Goal: Task Accomplishment & Management: Use online tool/utility

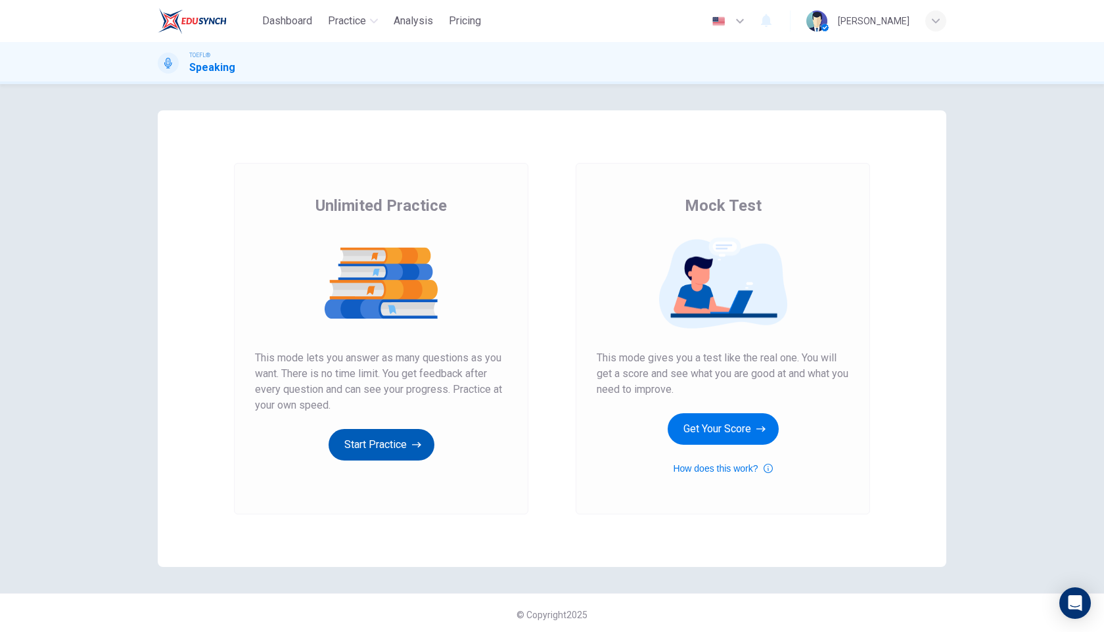
click at [376, 434] on button "Start Practice" at bounding box center [382, 445] width 106 height 32
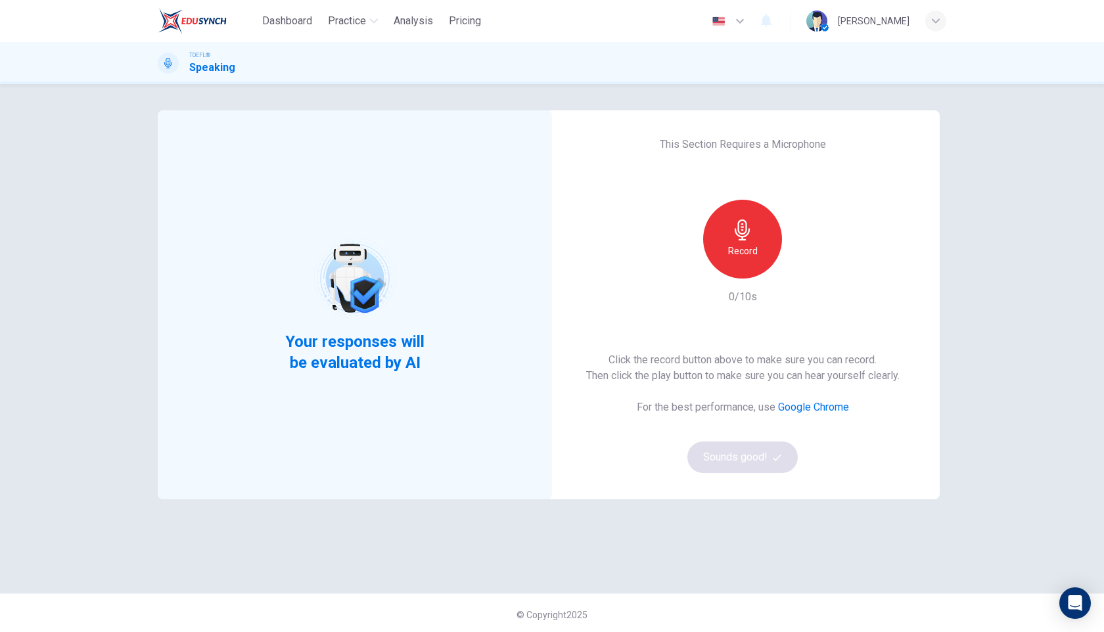
click at [749, 246] on h6 "Record" at bounding box center [743, 251] width 30 height 16
click at [756, 245] on div "Stop" at bounding box center [742, 239] width 79 height 79
click at [804, 271] on icon "button" at bounding box center [802, 268] width 13 height 13
click at [731, 454] on button "Sounds good!" at bounding box center [742, 458] width 110 height 32
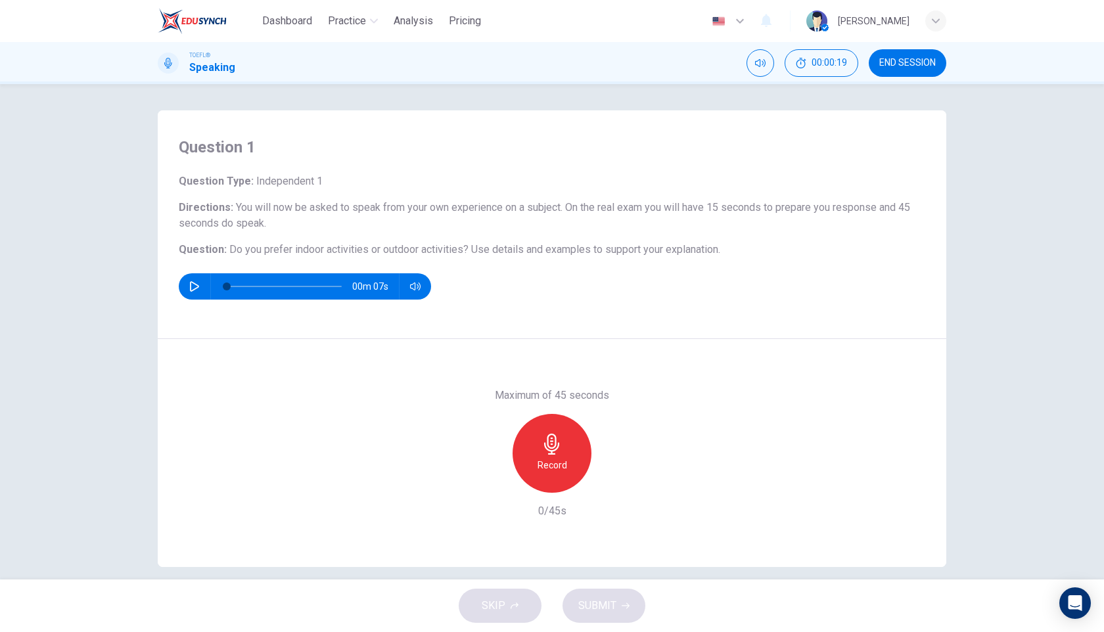
click at [557, 446] on icon "button" at bounding box center [551, 444] width 21 height 21
click at [547, 436] on icon "button" at bounding box center [551, 444] width 21 height 21
click at [610, 597] on span "SUBMIT" at bounding box center [597, 606] width 38 height 18
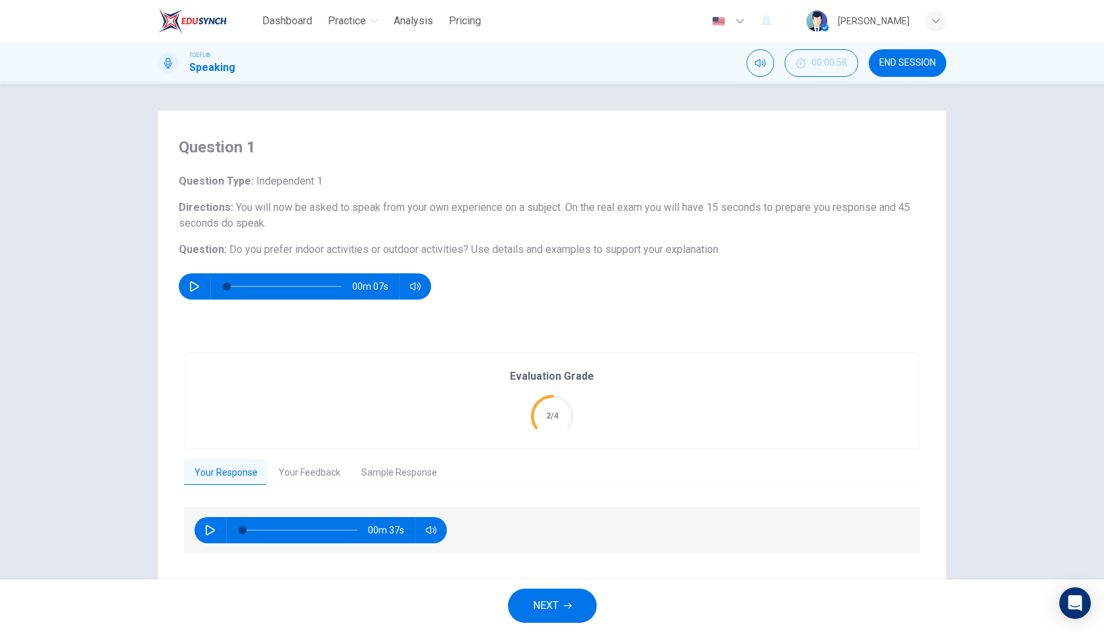
scroll to position [28, 0]
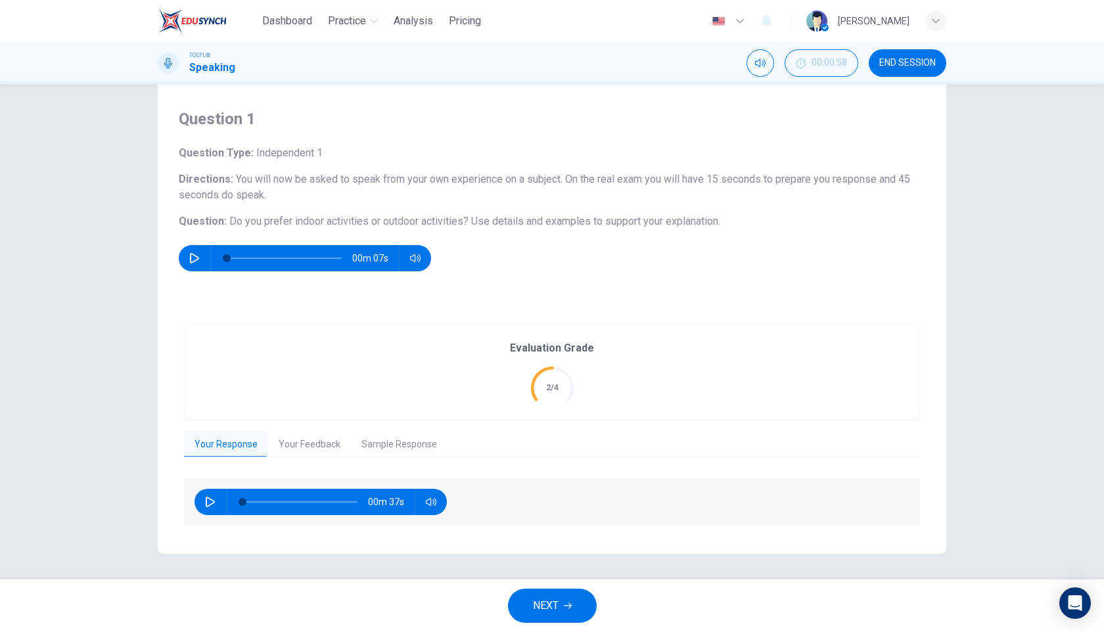
click at [301, 453] on button "Your Feedback" at bounding box center [309, 445] width 83 height 28
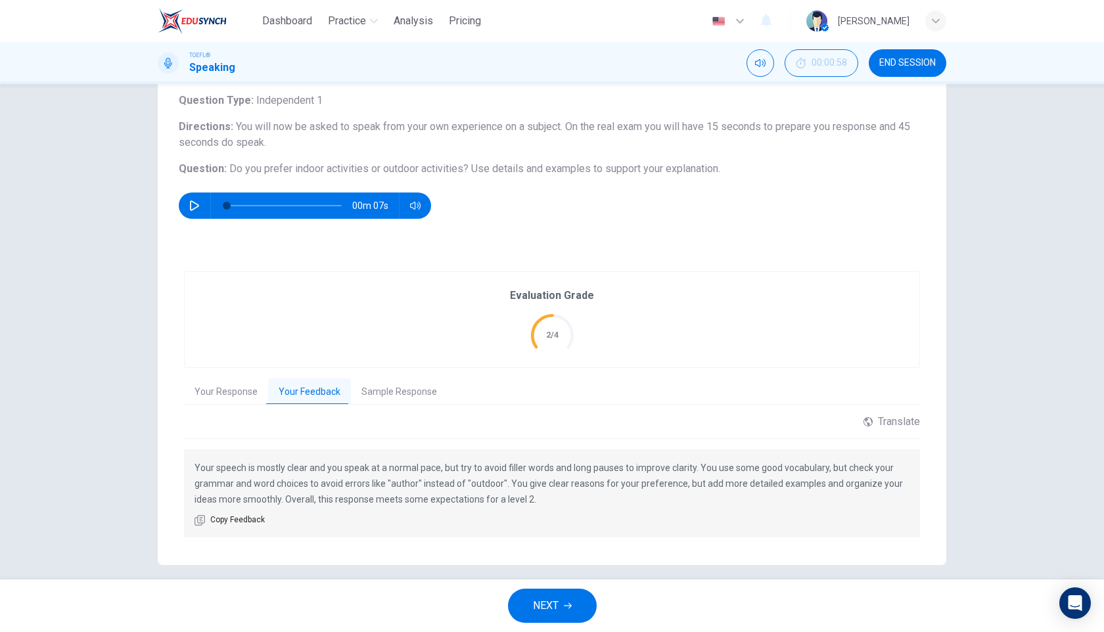
scroll to position [85, 0]
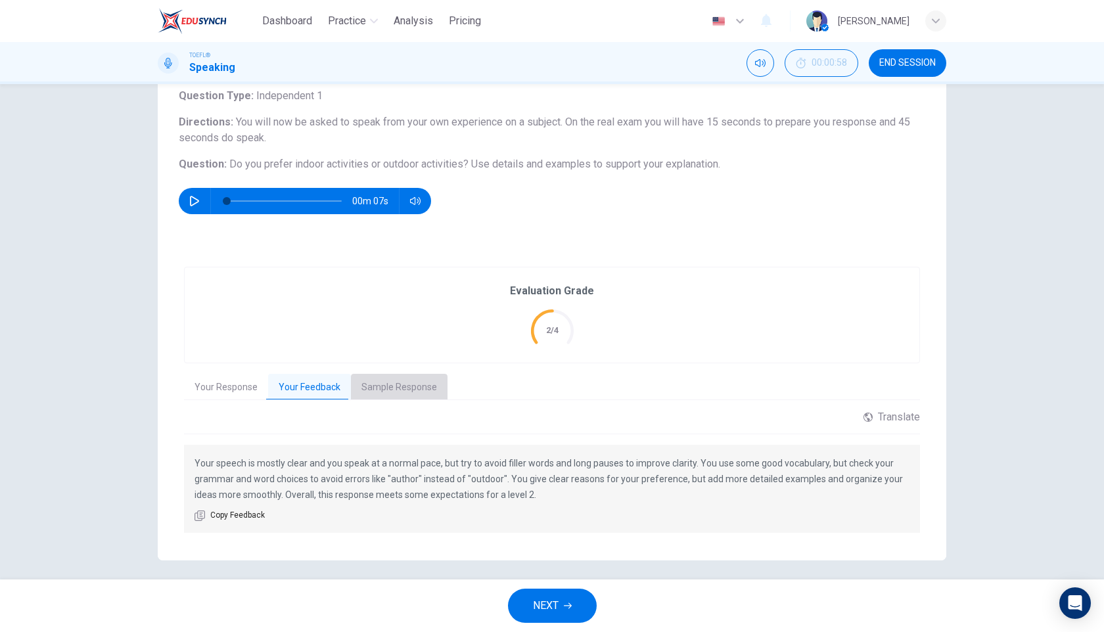
click at [404, 384] on button "Sample Response" at bounding box center [399, 388] width 97 height 28
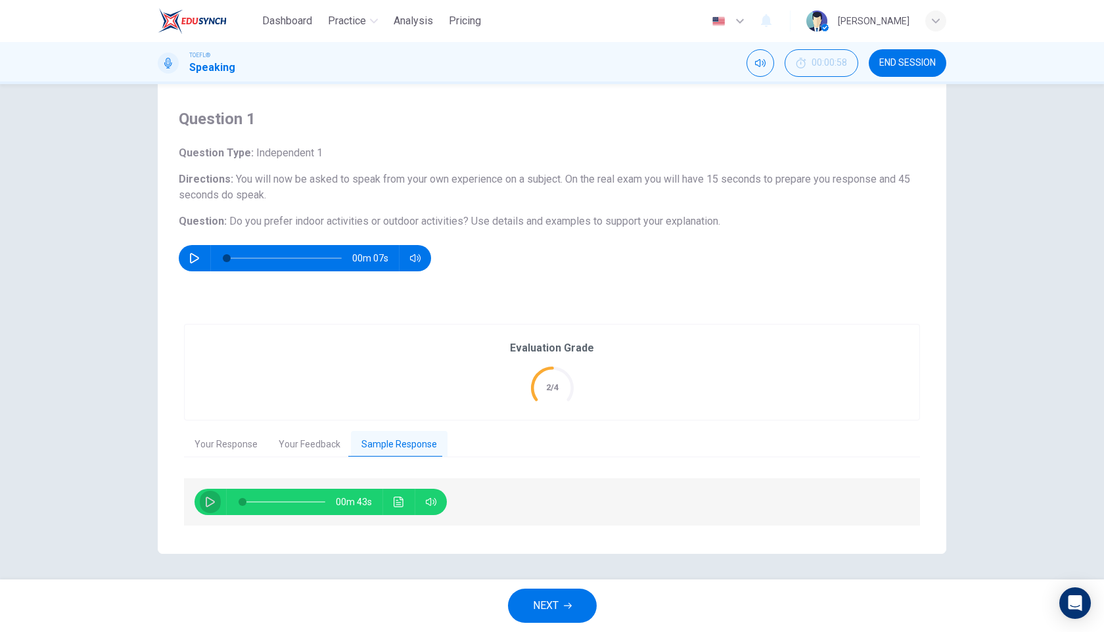
click at [208, 507] on button "button" at bounding box center [210, 502] width 21 height 26
type input "5"
type input "0.5"
click at [432, 523] on span at bounding box center [431, 525] width 49 height 18
click at [210, 507] on icon "button" at bounding box center [210, 502] width 11 height 11
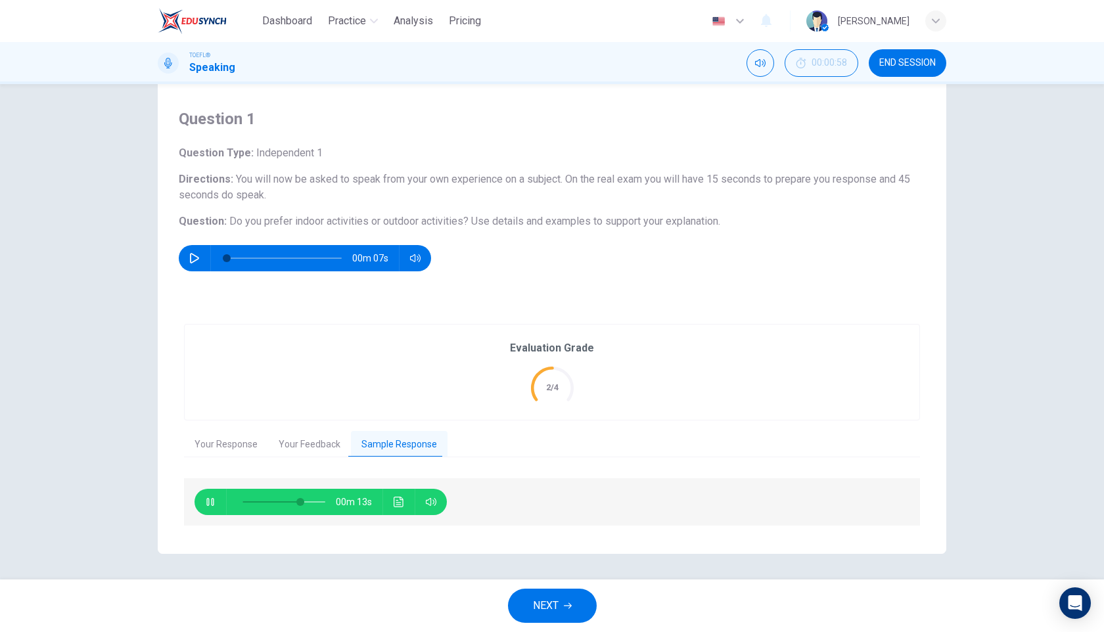
type input "70"
click at [568, 603] on icon "button" at bounding box center [568, 606] width 8 height 8
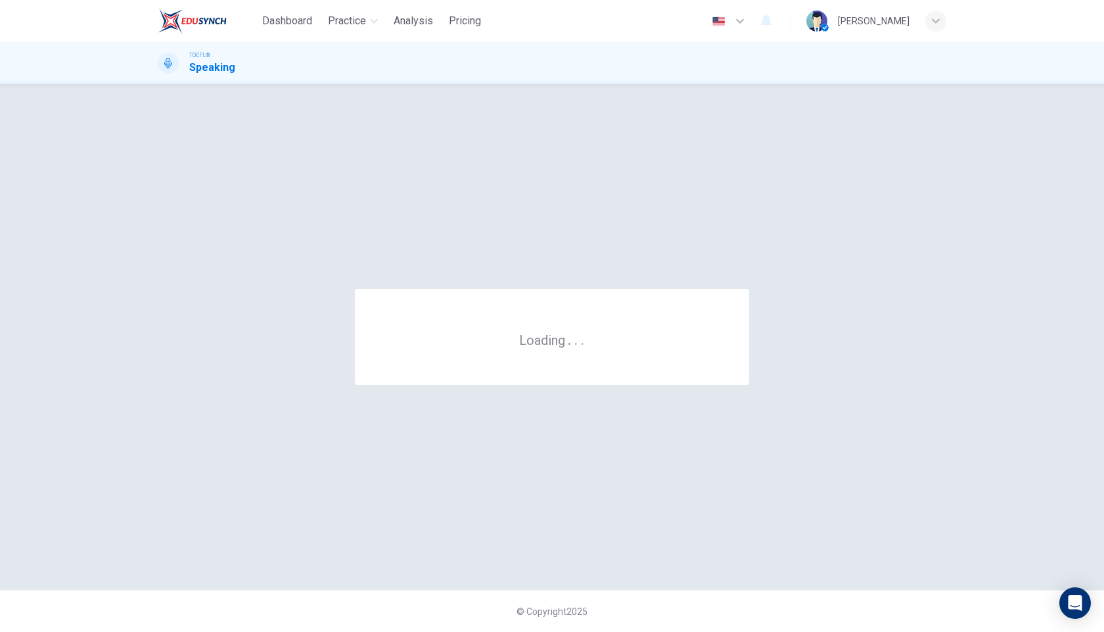
scroll to position [0, 0]
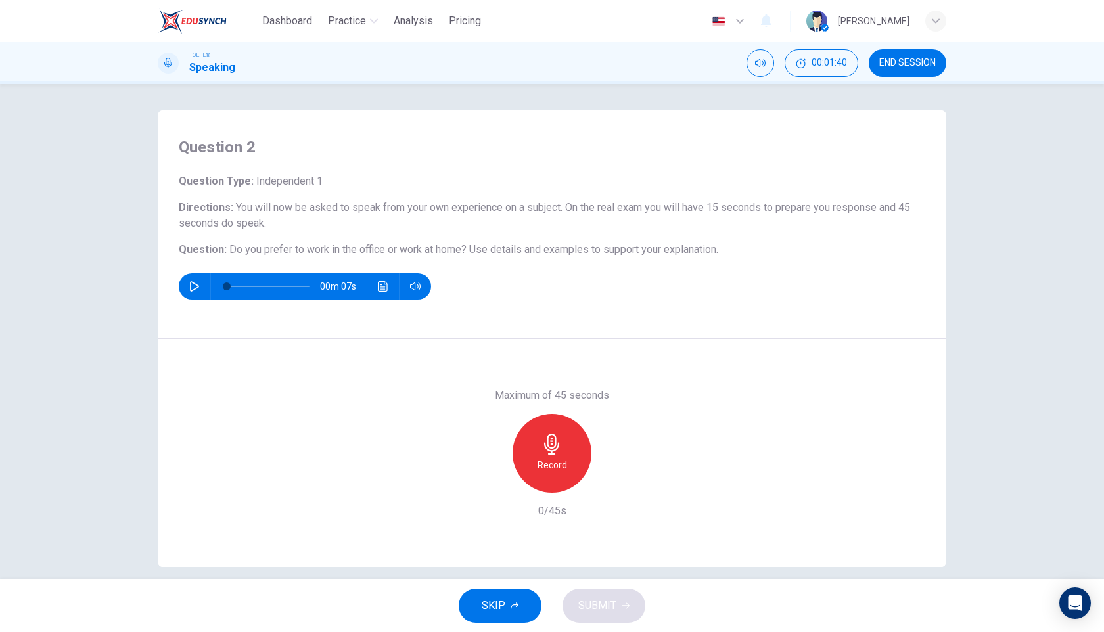
click at [550, 455] on div "Record" at bounding box center [552, 453] width 79 height 79
click at [553, 434] on icon "button" at bounding box center [551, 444] width 21 height 21
click at [620, 616] on button "SUBMIT" at bounding box center [603, 606] width 83 height 34
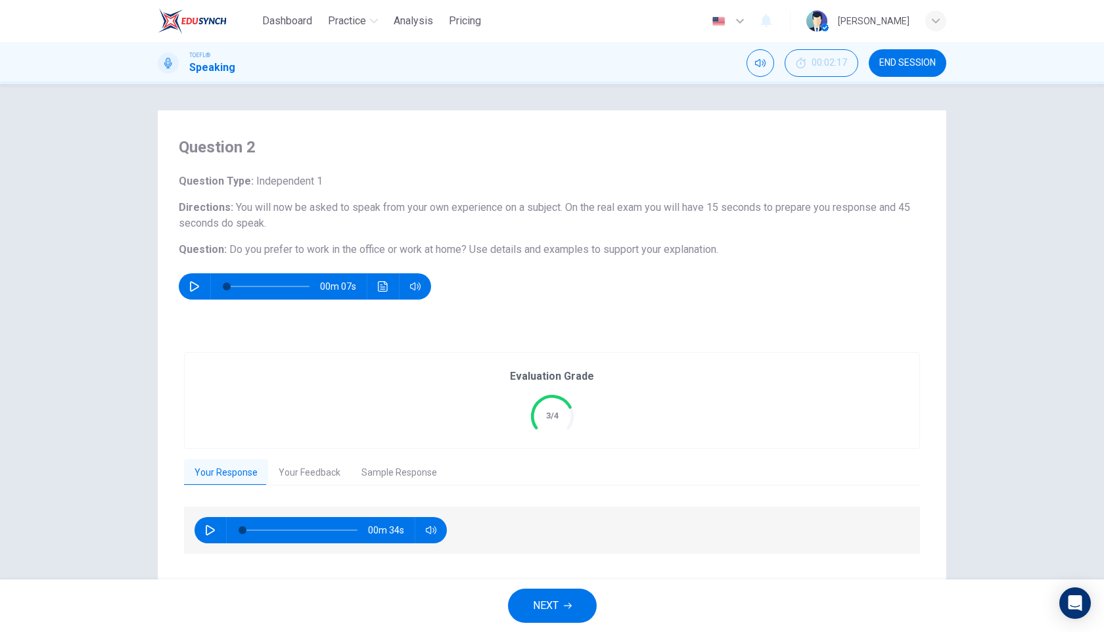
scroll to position [28, 0]
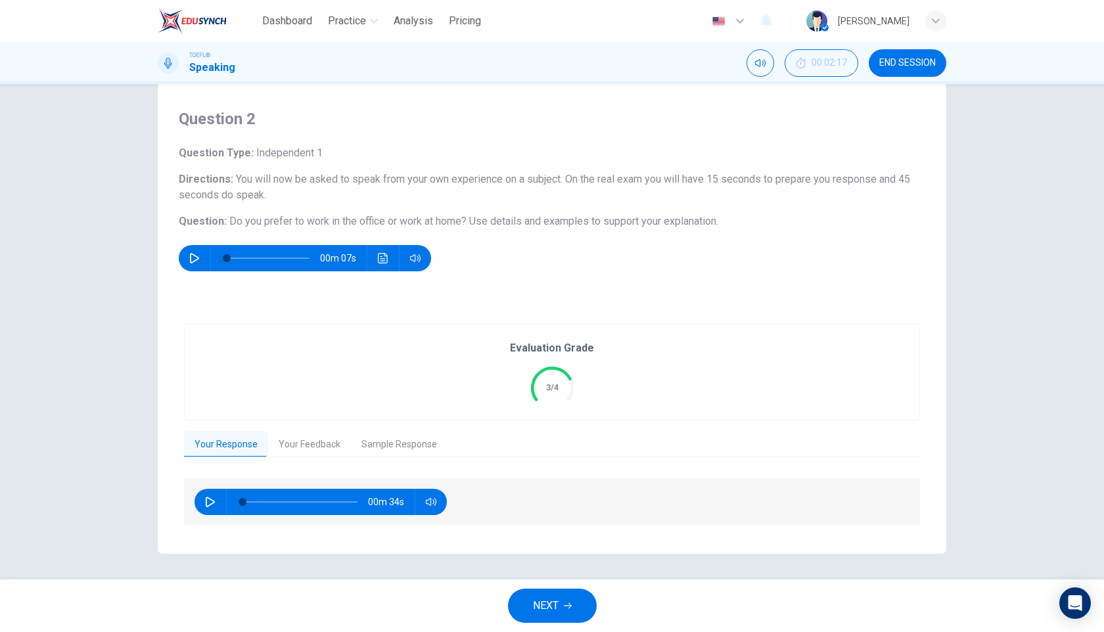
click at [296, 440] on button "Your Feedback" at bounding box center [309, 445] width 83 height 28
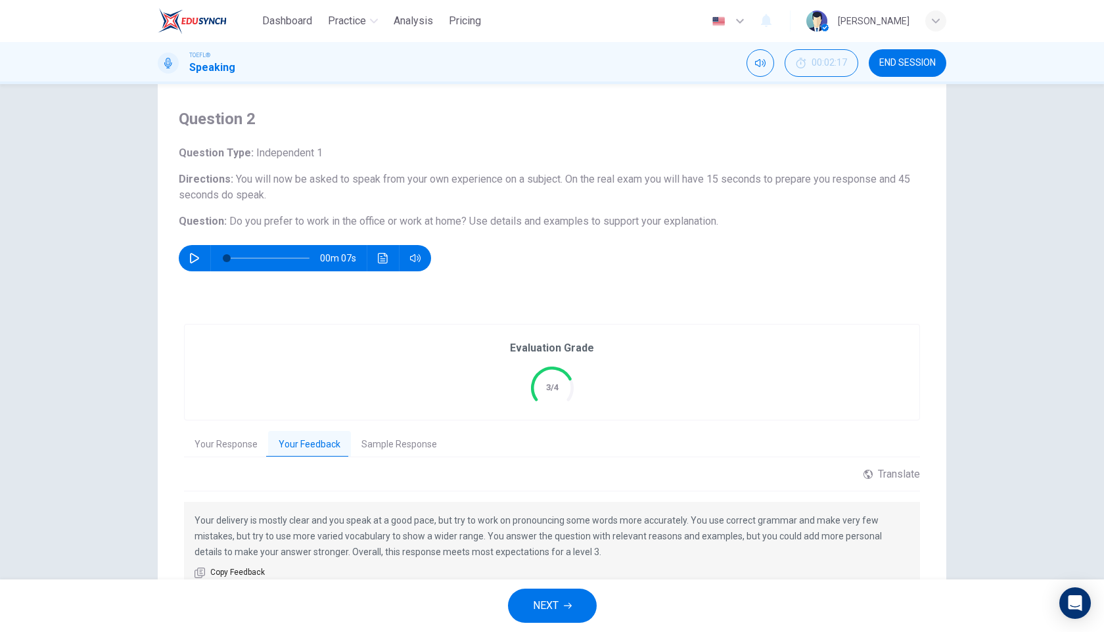
click at [558, 617] on button "NEXT" at bounding box center [552, 606] width 89 height 34
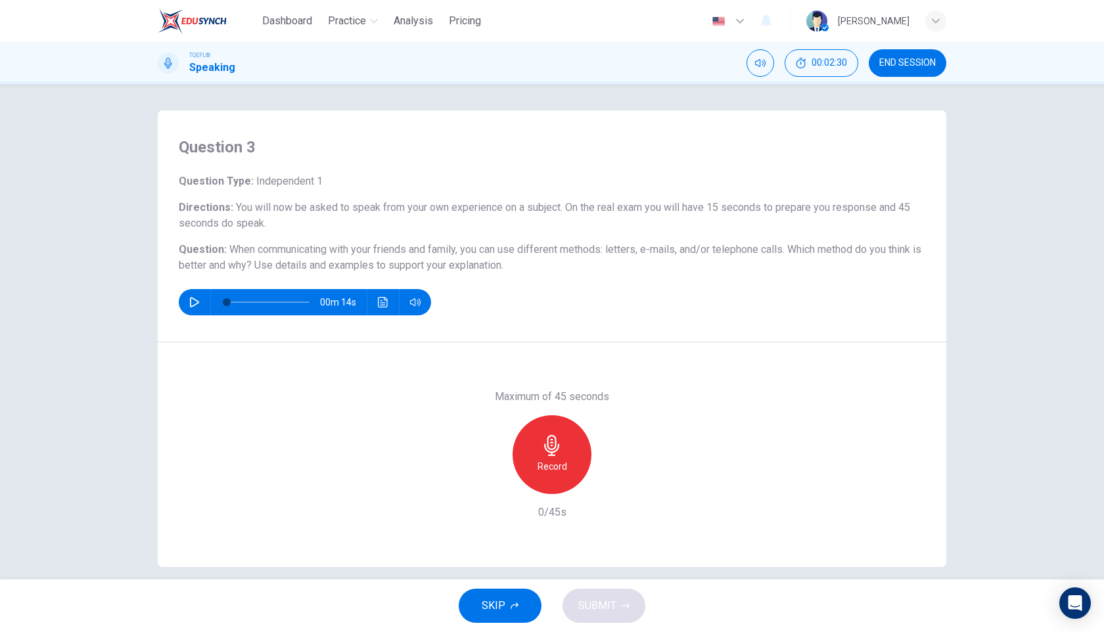
scroll to position [14, 0]
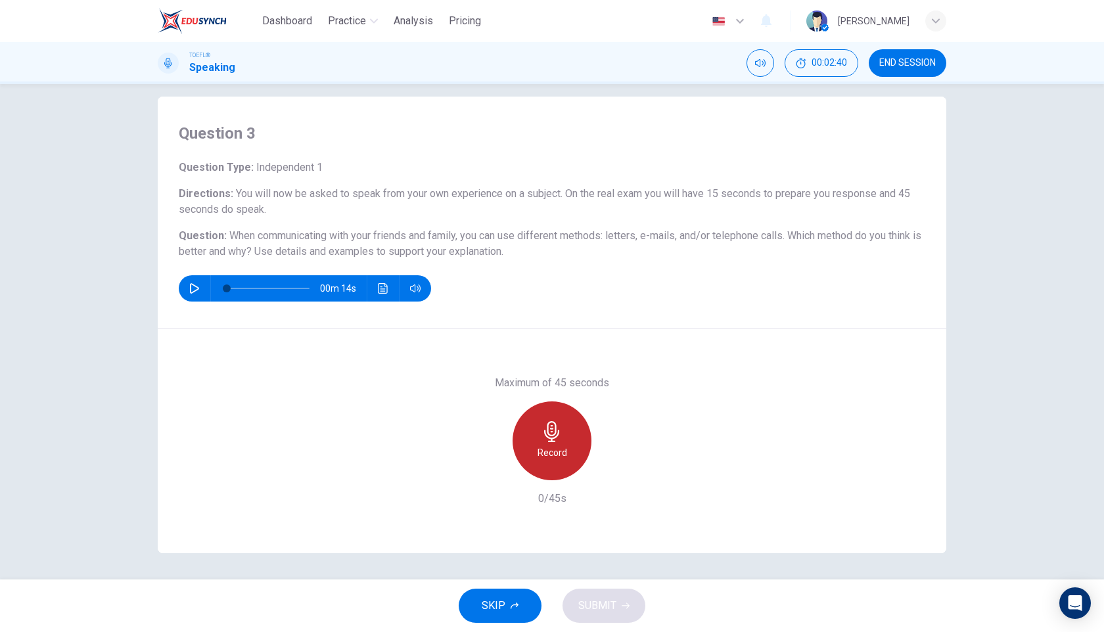
click at [553, 430] on icon "button" at bounding box center [551, 431] width 21 height 21
click at [565, 419] on div "Stop" at bounding box center [552, 440] width 79 height 79
